Goal: Task Accomplishment & Management: Manage account settings

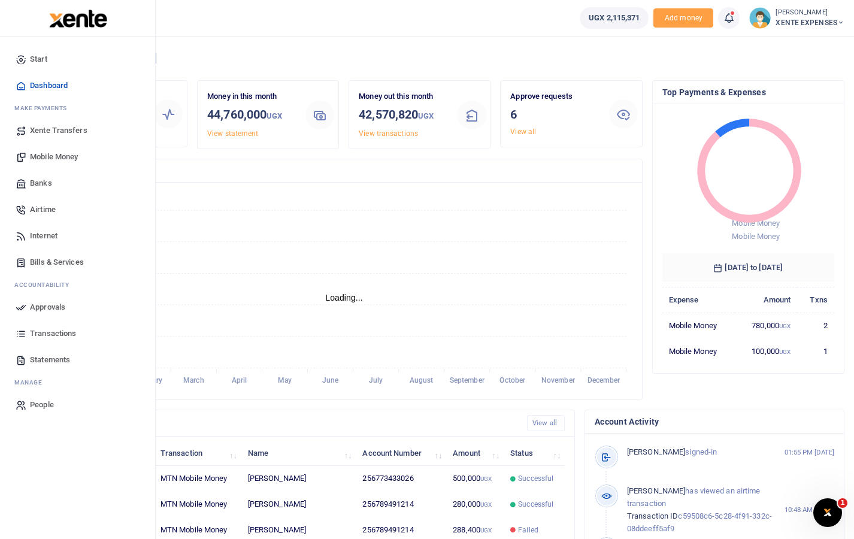
click at [50, 304] on span "Approvals" at bounding box center [47, 307] width 35 height 12
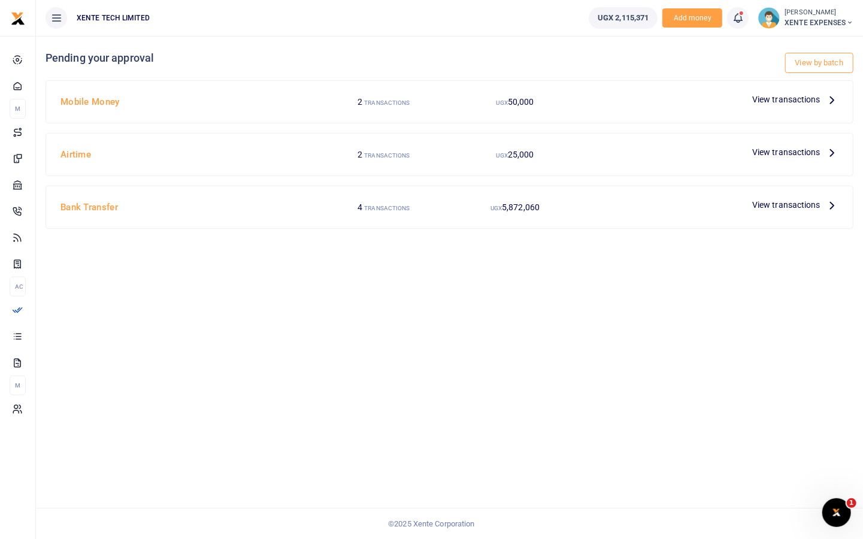
click at [783, 93] on span "View transactions" at bounding box center [787, 99] width 68 height 13
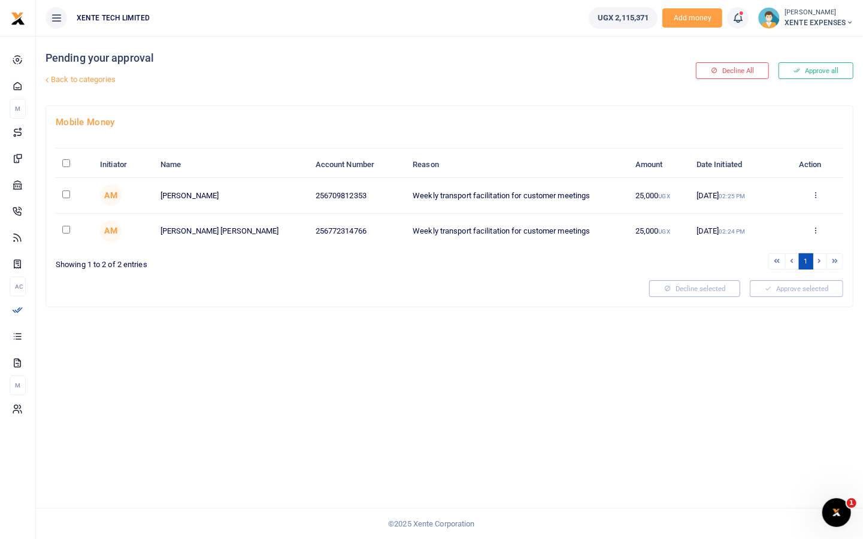
click at [73, 80] on link "Back to categories" at bounding box center [312, 80] width 539 height 20
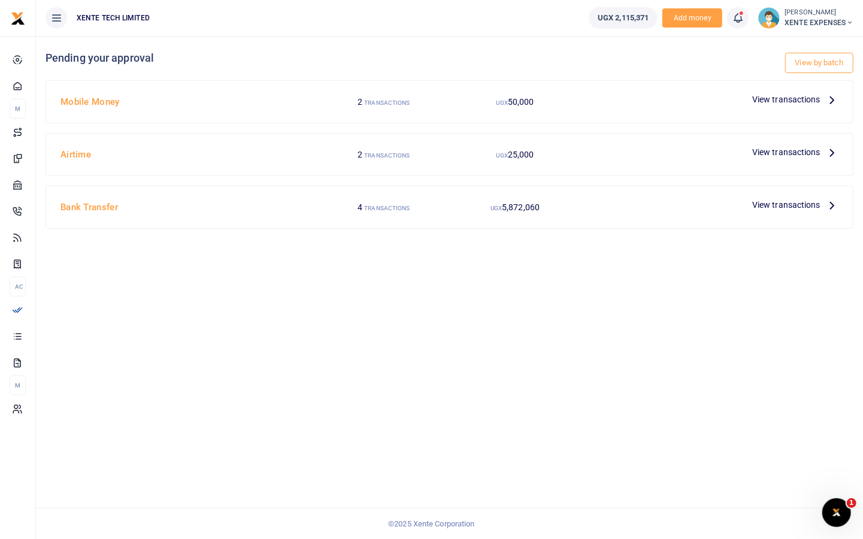
click at [793, 201] on span "View transactions" at bounding box center [787, 204] width 68 height 13
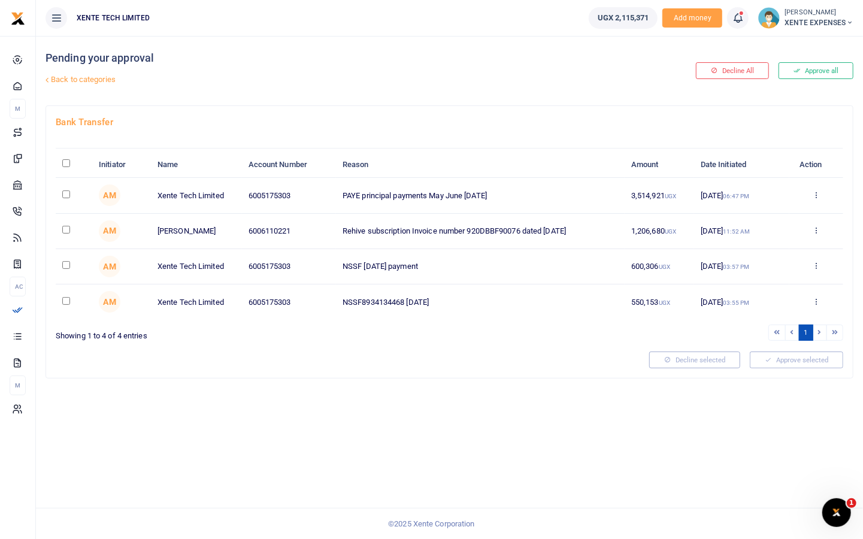
click at [63, 226] on input "checkbox" at bounding box center [66, 230] width 8 height 8
checkbox input "true"
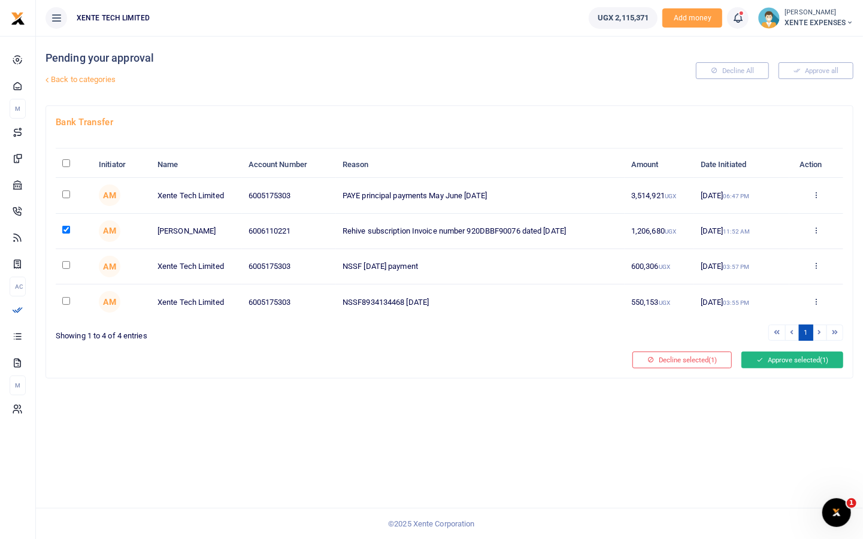
click at [777, 360] on button "Approve selected (1)" at bounding box center [793, 360] width 102 height 17
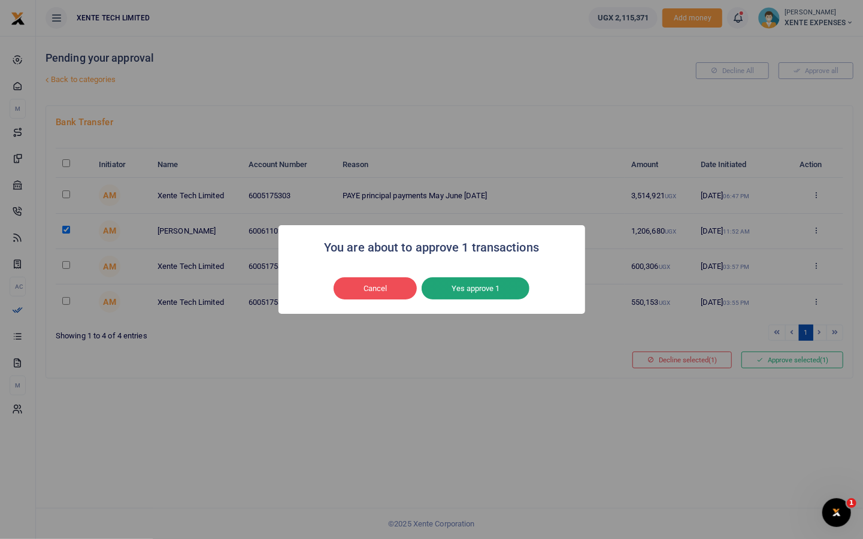
click at [473, 289] on button "Yes approve 1" at bounding box center [476, 288] width 108 height 23
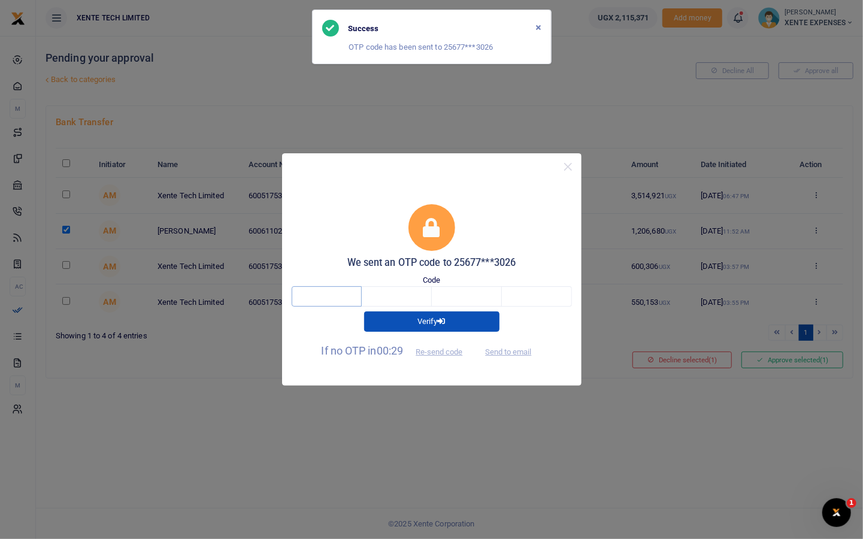
click at [319, 294] on input "text" at bounding box center [327, 296] width 70 height 20
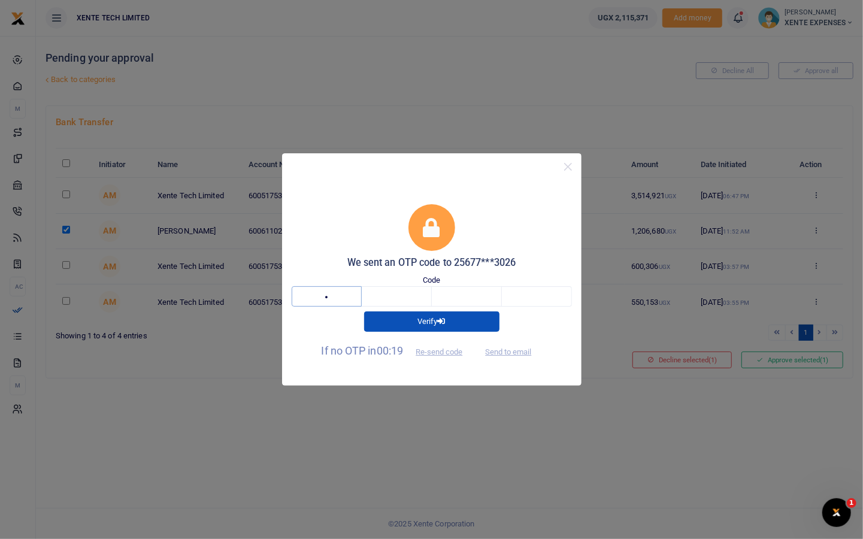
type input "6"
type input "3"
type input "2"
type input "7"
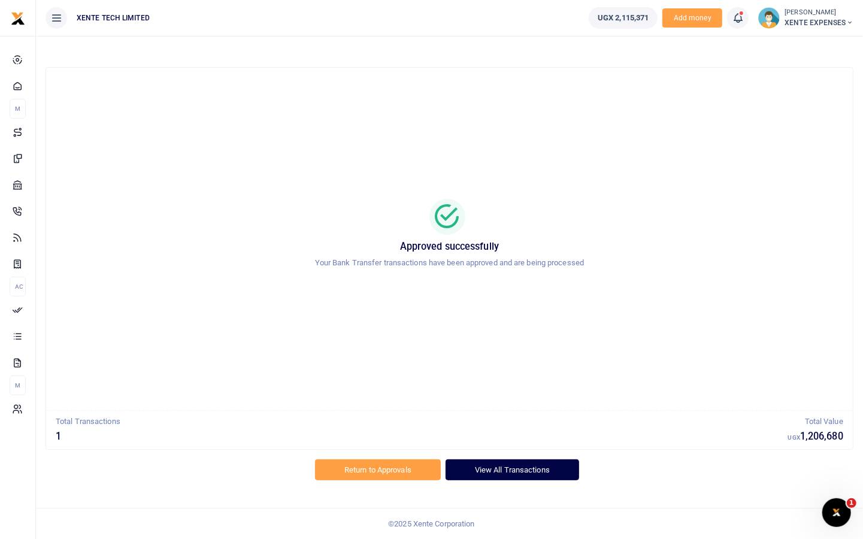
click at [513, 467] on link "View All Transactions" at bounding box center [513, 470] width 134 height 20
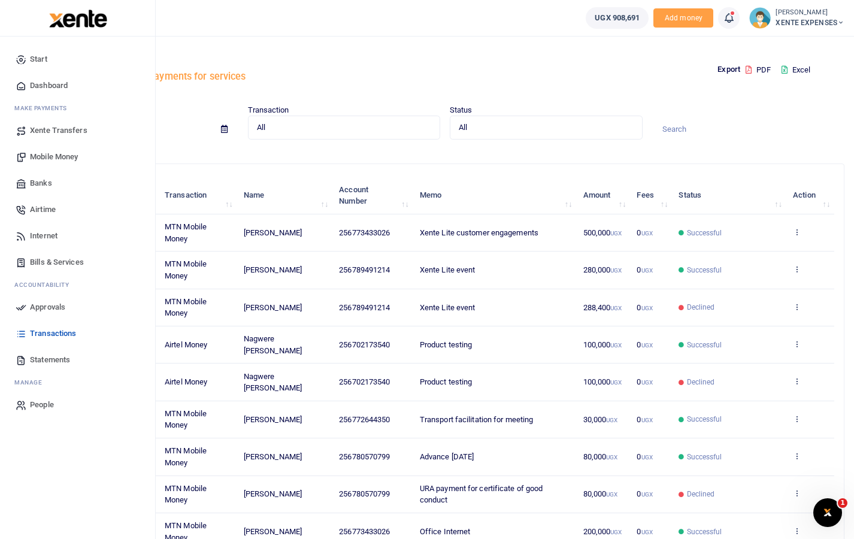
click at [30, 309] on span "Approvals" at bounding box center [47, 307] width 35 height 12
click at [34, 301] on span "Approvals" at bounding box center [47, 307] width 35 height 12
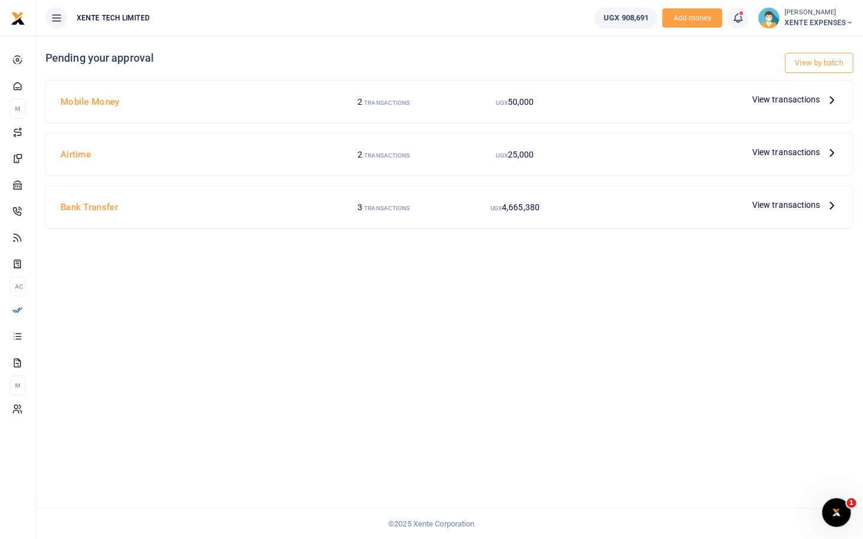
click at [768, 211] on div "View transactions" at bounding box center [796, 205] width 96 height 18
click at [769, 201] on span "View transactions" at bounding box center [787, 204] width 68 height 13
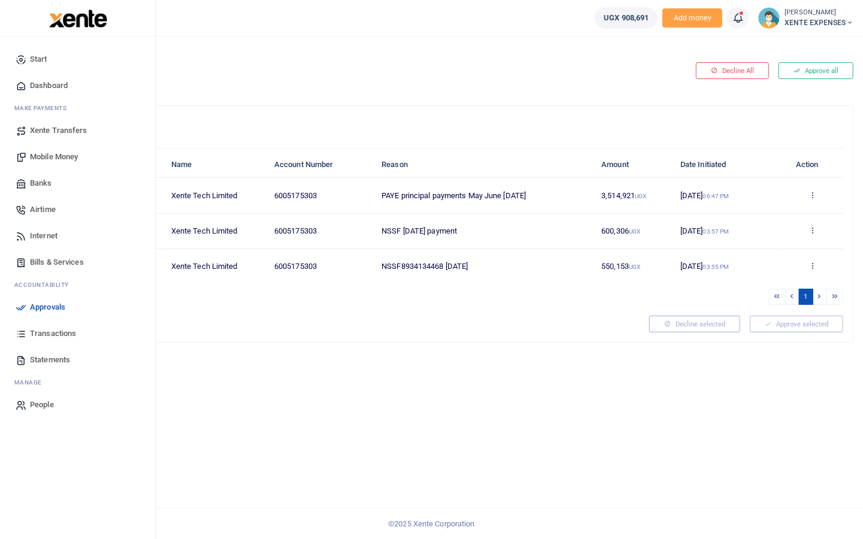
click at [34, 331] on span "Transactions" at bounding box center [53, 334] width 46 height 12
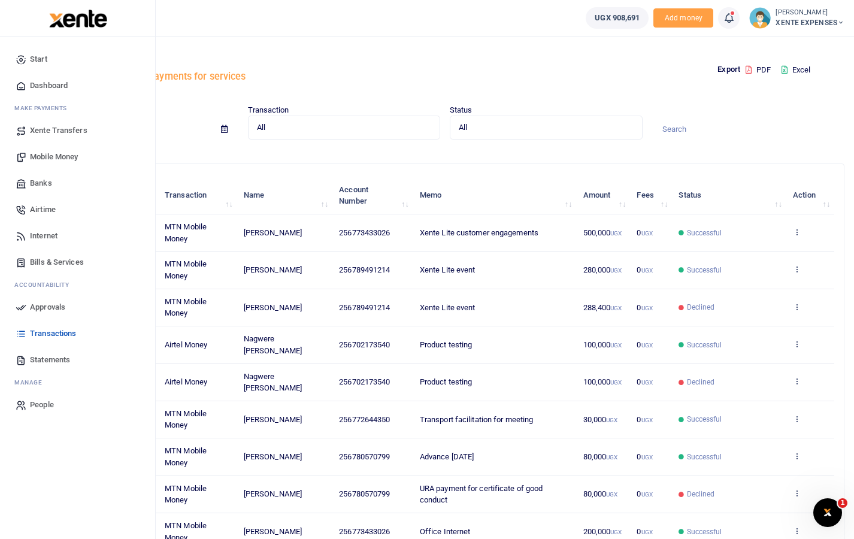
click at [19, 309] on icon at bounding box center [21, 307] width 11 height 11
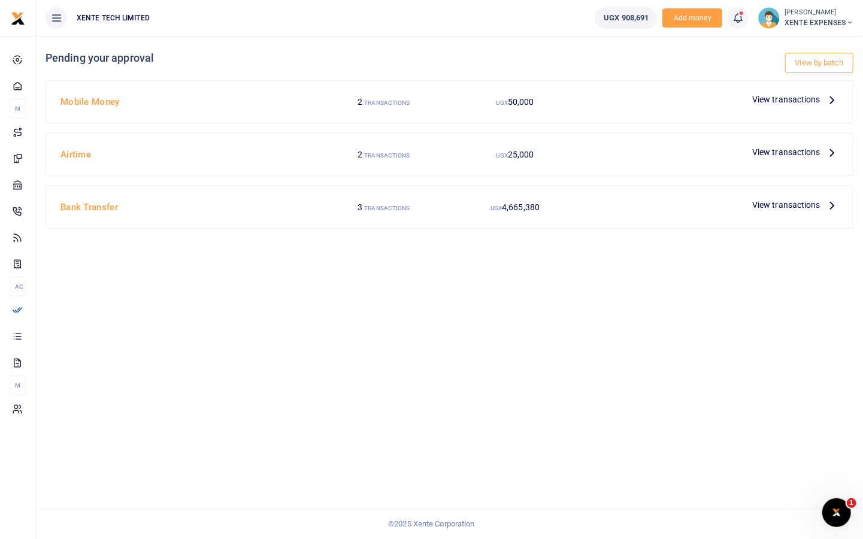
click at [772, 207] on span "View transactions" at bounding box center [787, 204] width 68 height 13
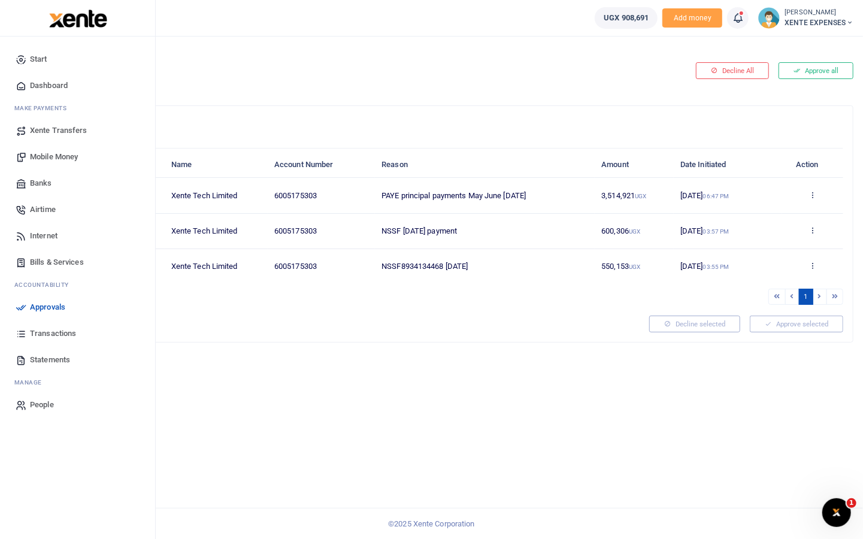
click at [31, 336] on span "Transactions" at bounding box center [53, 334] width 46 height 12
